Goal: Complete application form: Complete application form

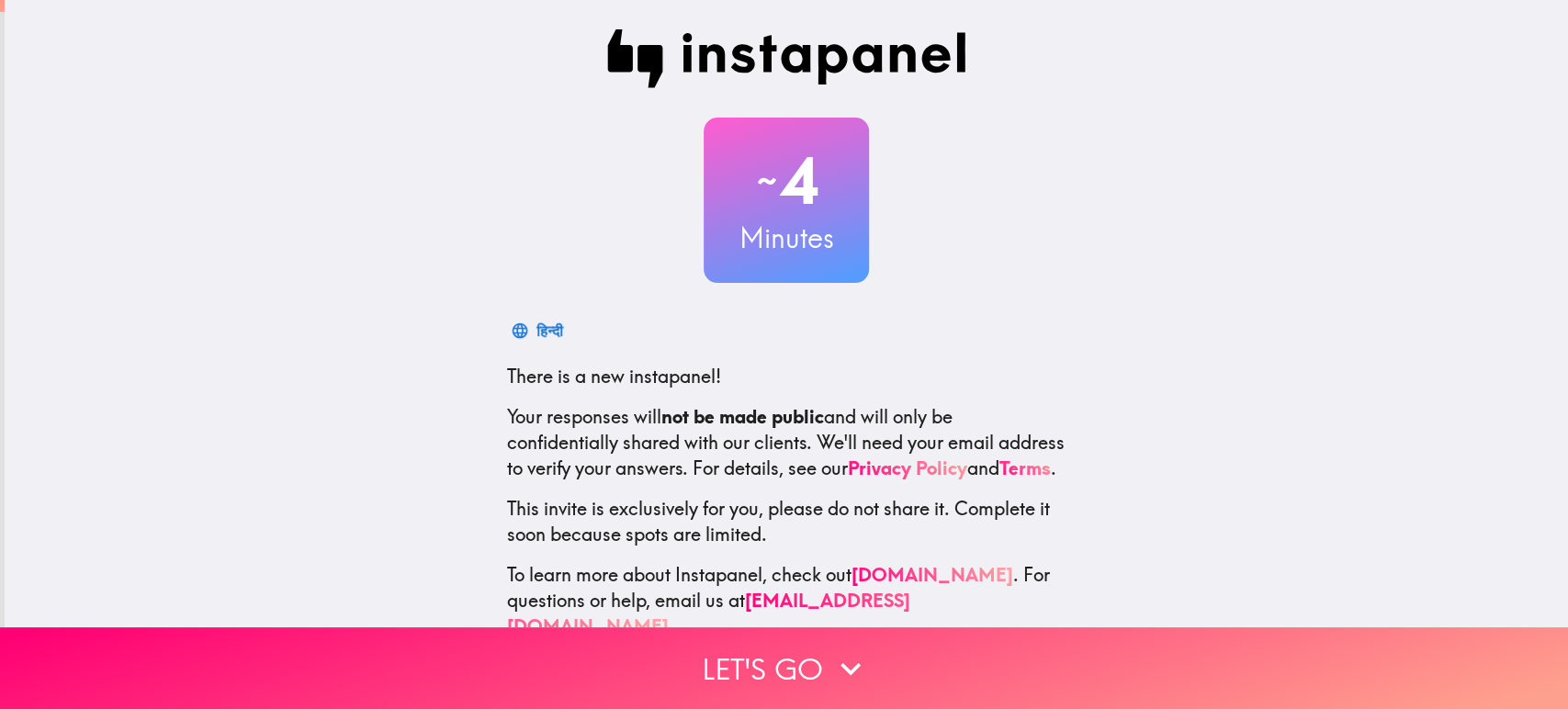
scroll to position [41, 0]
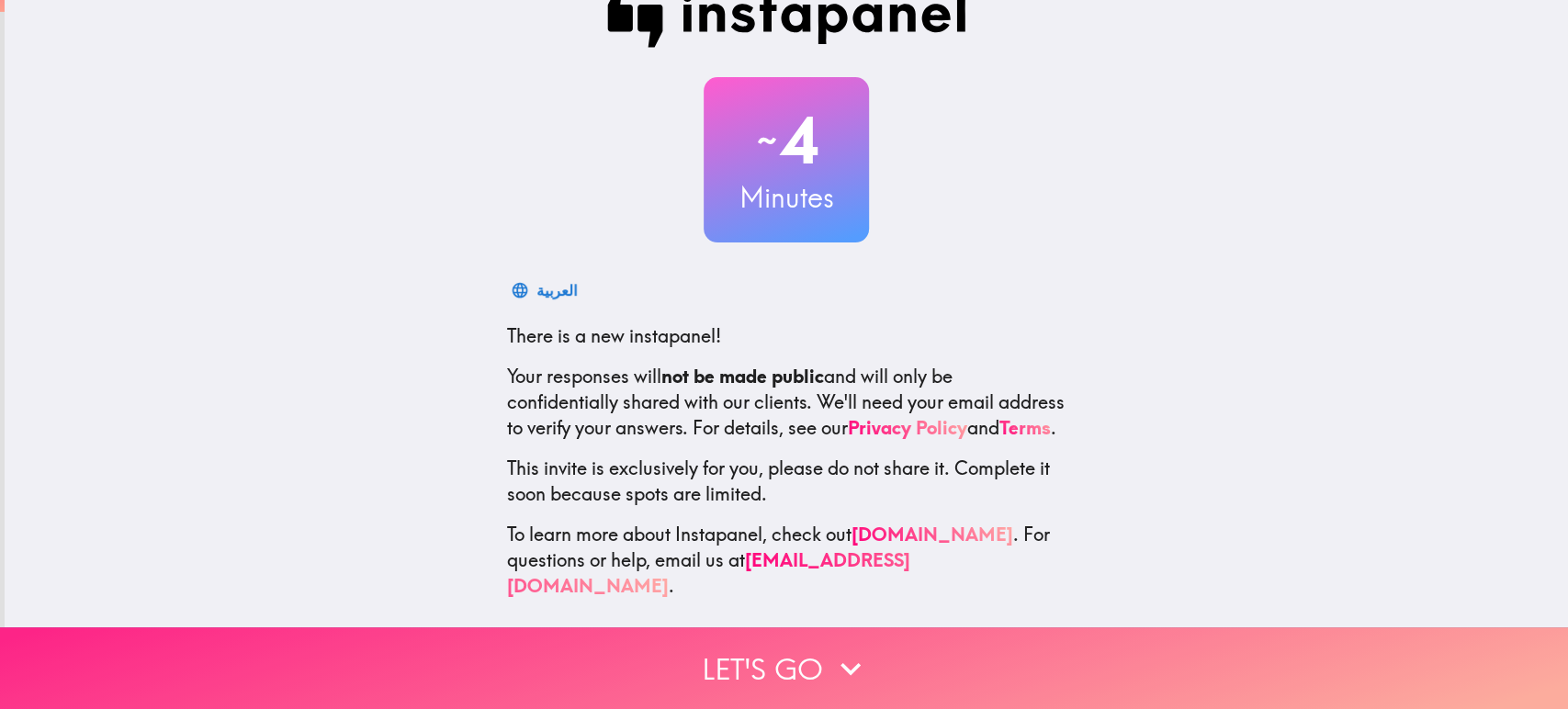
click at [761, 671] on button "Let's go" at bounding box center [784, 668] width 1568 height 81
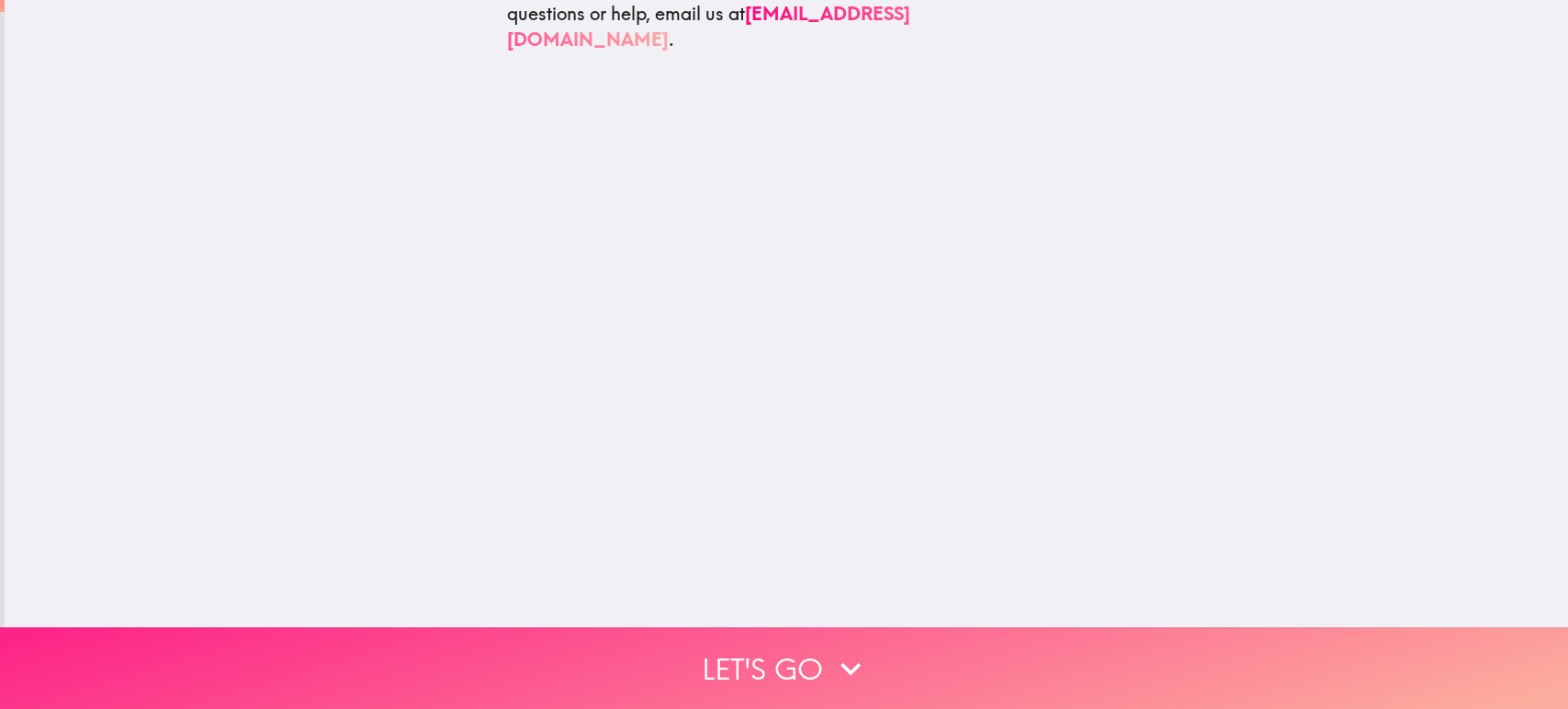
scroll to position [0, 0]
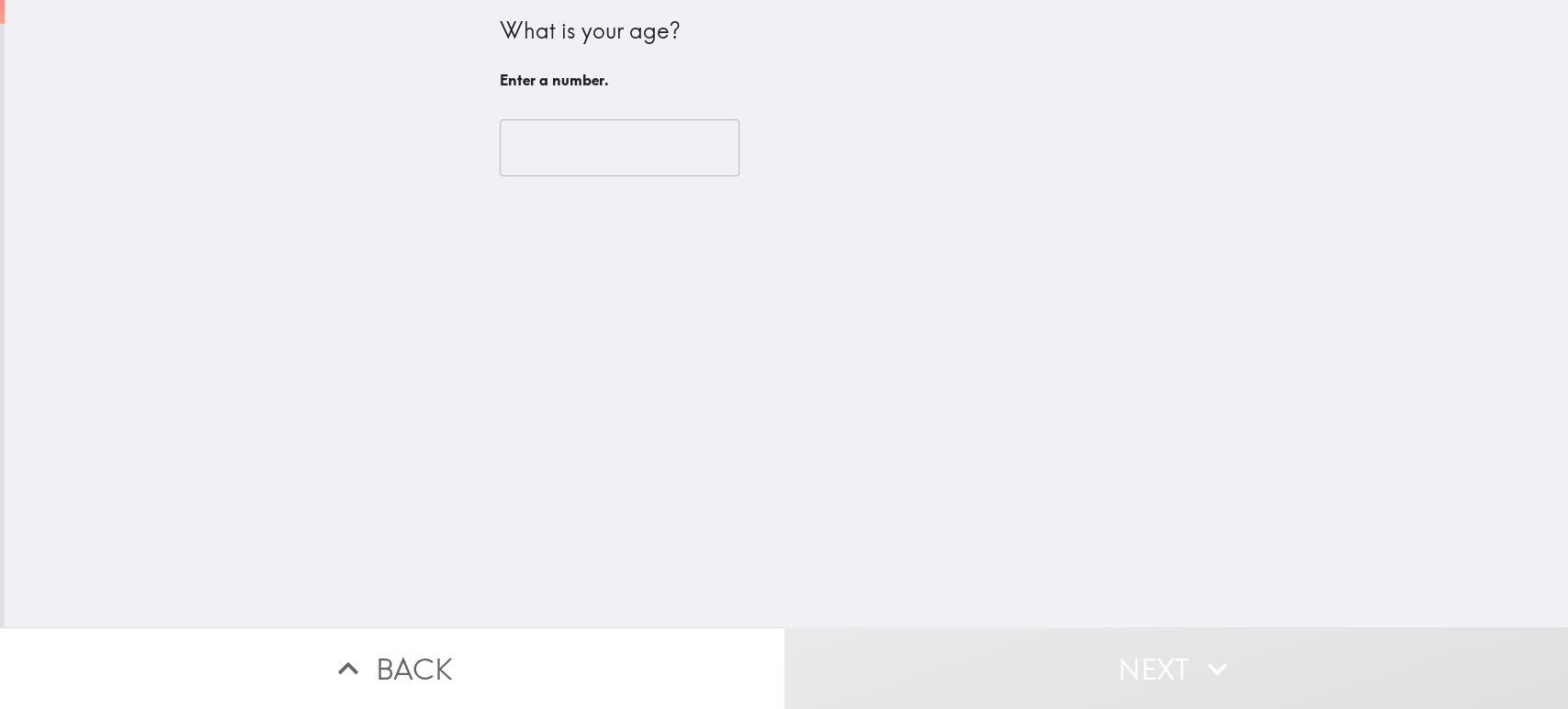
click at [611, 146] on input "number" at bounding box center [619, 147] width 239 height 57
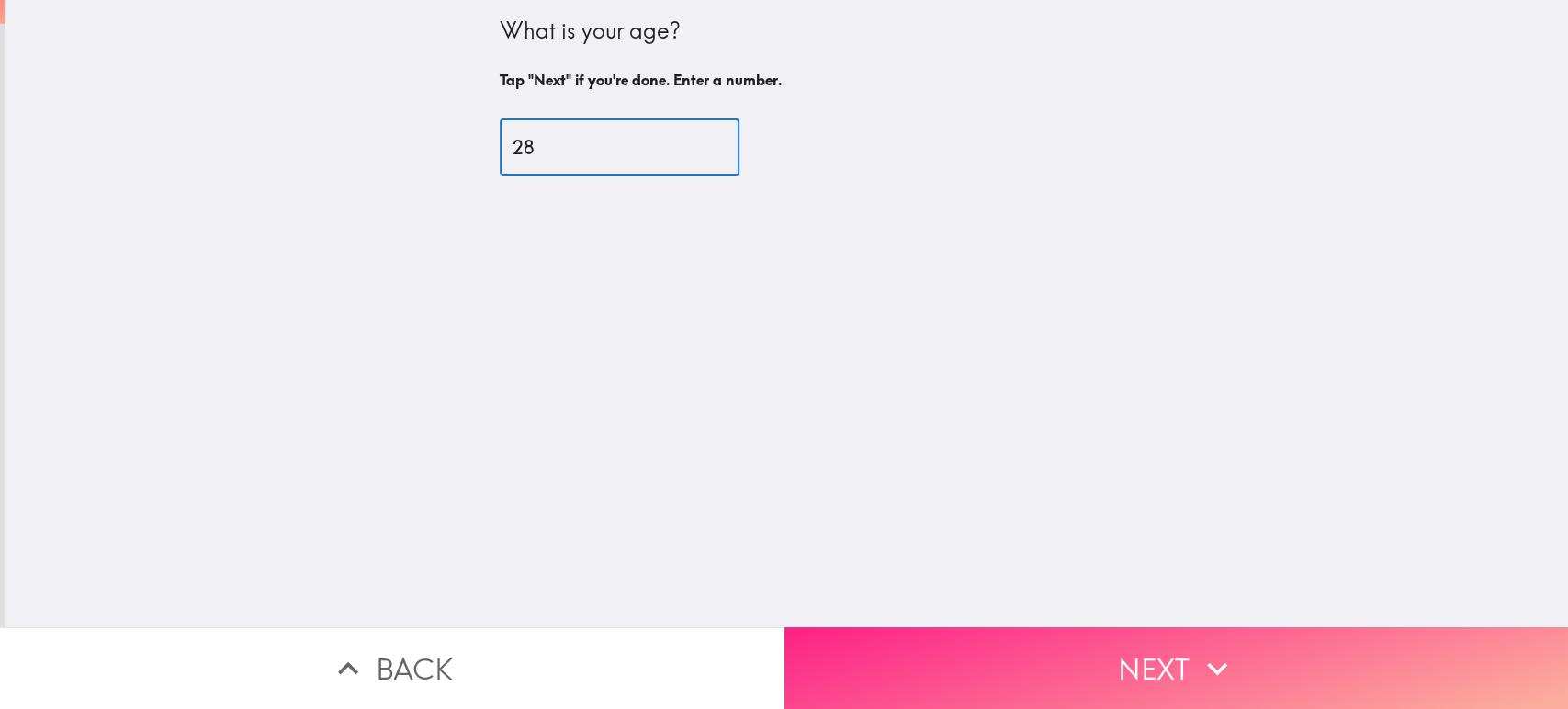
type input "28"
click at [944, 656] on button "Next" at bounding box center [1177, 668] width 784 height 81
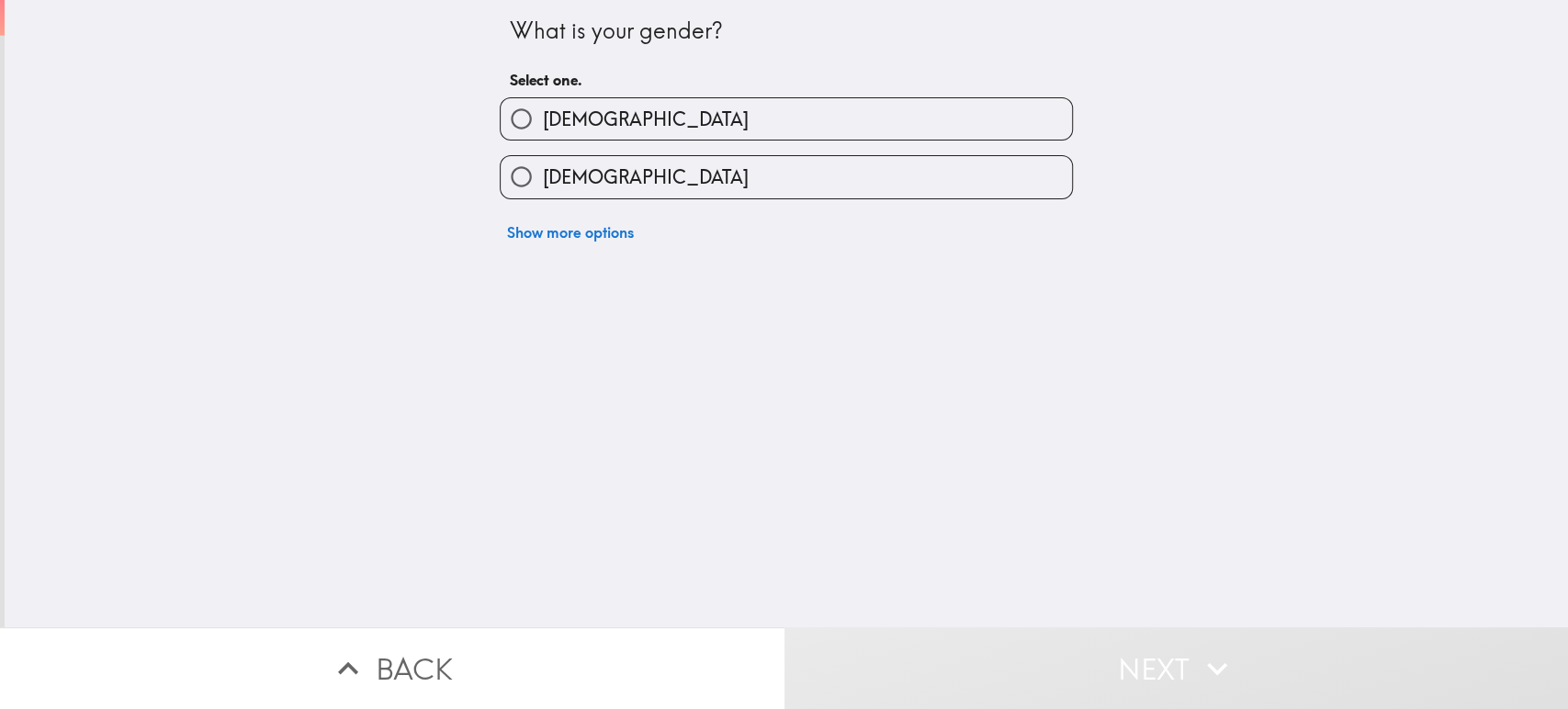
click at [665, 173] on label "[DEMOGRAPHIC_DATA]" at bounding box center [785, 177] width 571 height 42
click at [542, 173] on input "[DEMOGRAPHIC_DATA]" at bounding box center [521, 177] width 42 height 42
radio input "true"
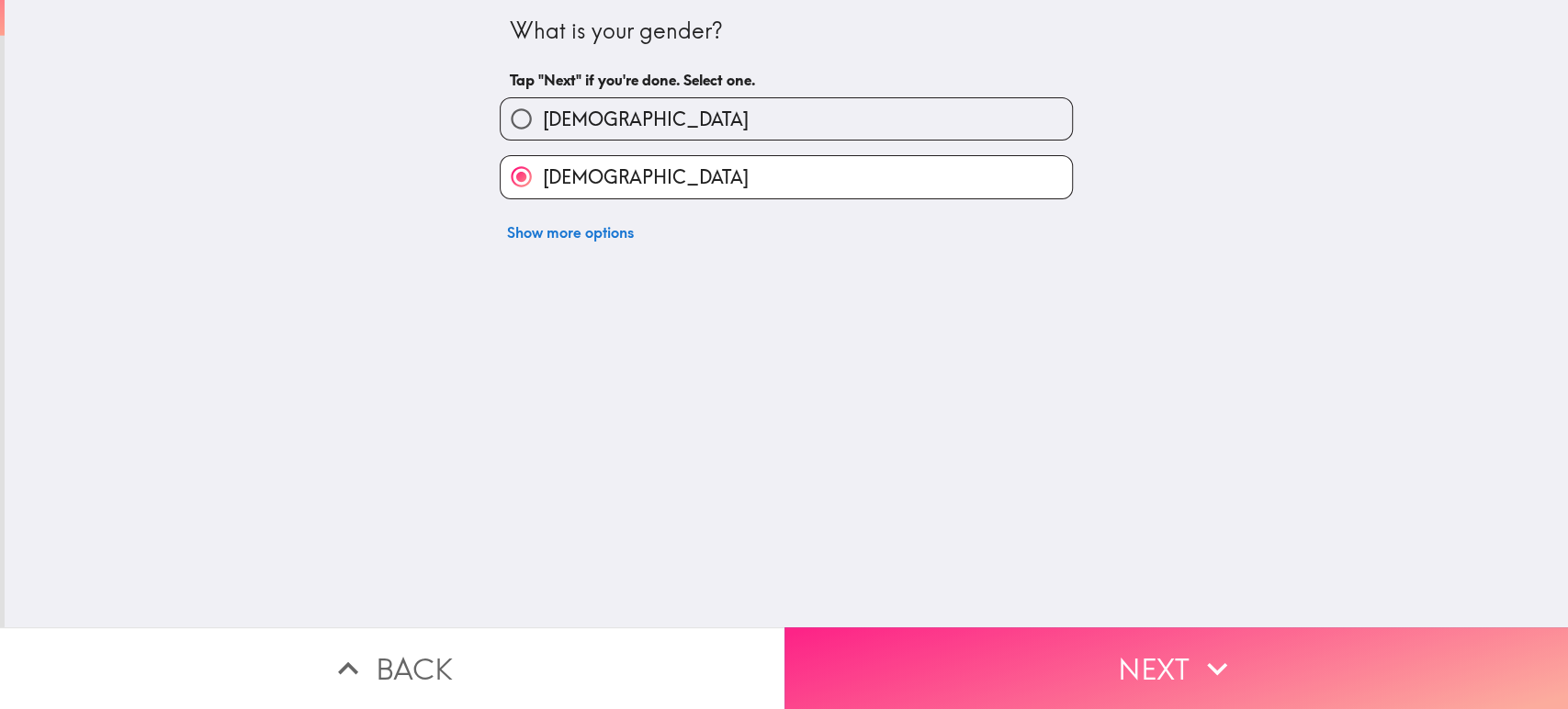
click at [901, 666] on button "Next" at bounding box center [1177, 668] width 784 height 81
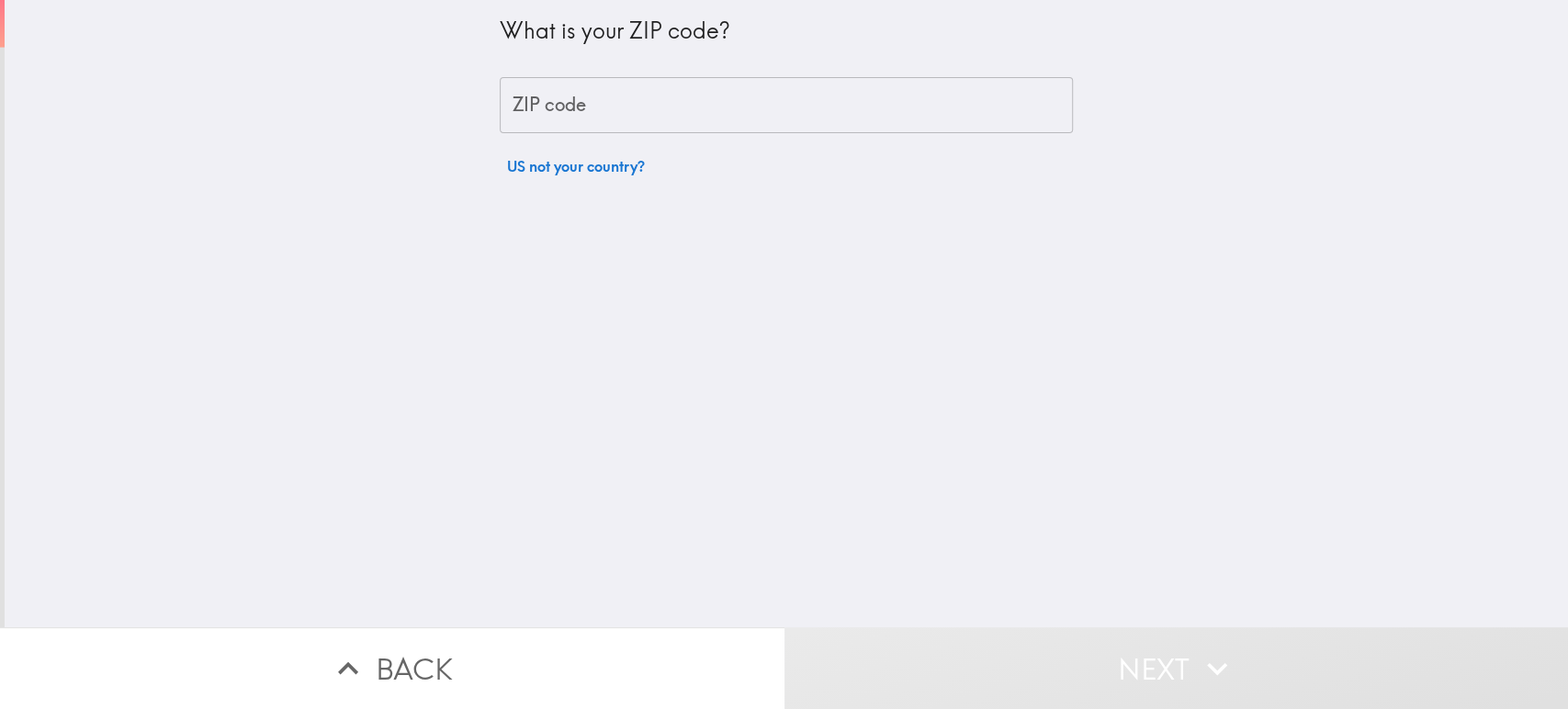
click at [648, 116] on input "ZIP code" at bounding box center [785, 105] width 573 height 57
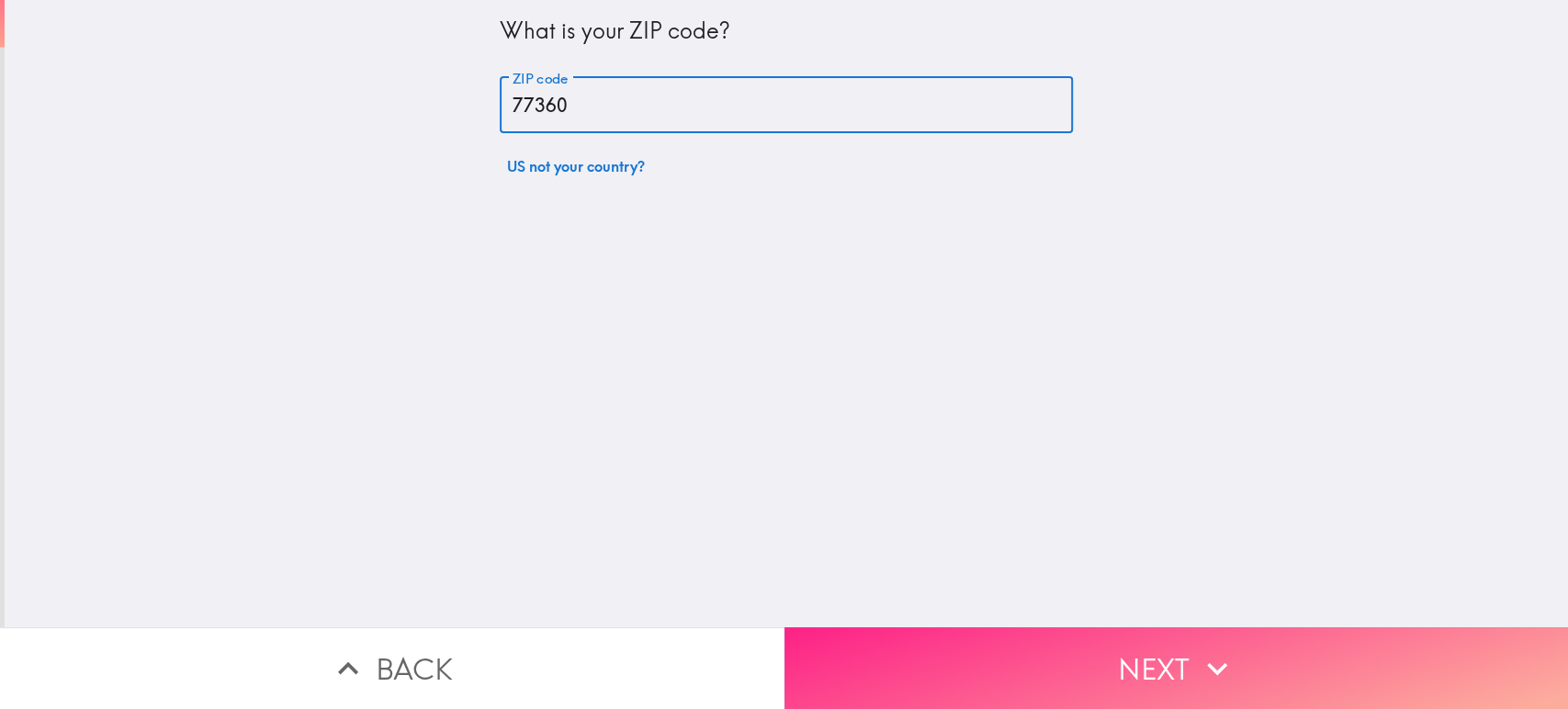
type input "77360"
click at [989, 654] on button "Next" at bounding box center [1177, 668] width 784 height 81
